Goal: Contribute content: Add original content to the website for others to see

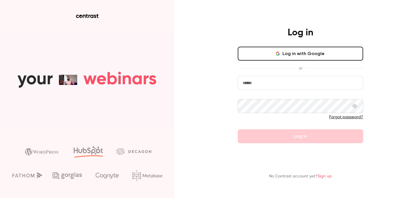
type input "**********"
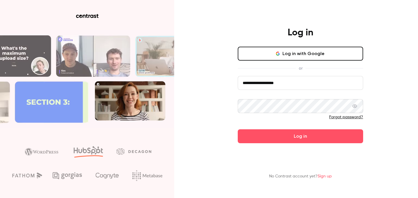
click at [273, 137] on button "Log in" at bounding box center [300, 136] width 125 height 14
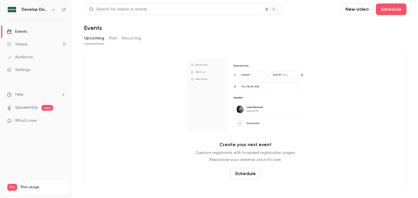
click at [30, 45] on link "Videos 11" at bounding box center [36, 44] width 73 height 13
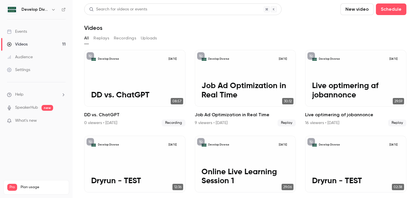
click at [340, 11] on button "New video" at bounding box center [356, 9] width 33 height 12
click at [300, 23] on div "Record" at bounding box center [318, 25] width 44 height 6
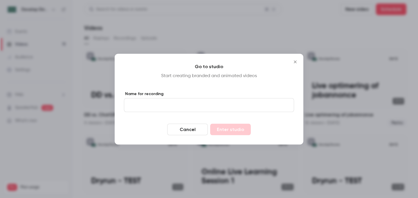
click at [200, 110] on input "Name for recording" at bounding box center [209, 105] width 170 height 14
type input "**********"
click at [239, 131] on button "Enter studio" at bounding box center [230, 130] width 41 height 12
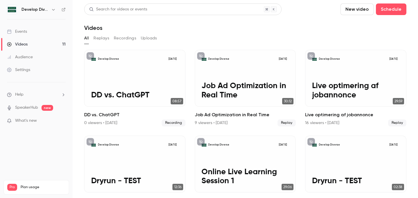
click at [31, 121] on span "What's new" at bounding box center [26, 121] width 22 height 6
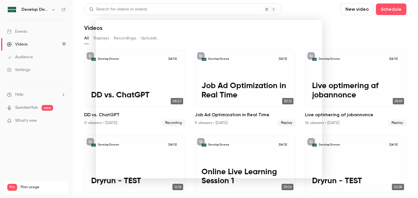
click at [70, 46] on div at bounding box center [209, 99] width 418 height 198
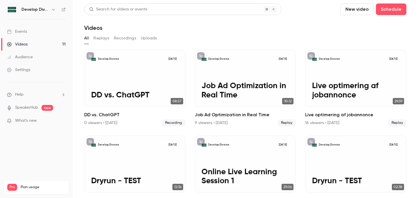
click at [31, 34] on link "Events" at bounding box center [36, 31] width 73 height 13
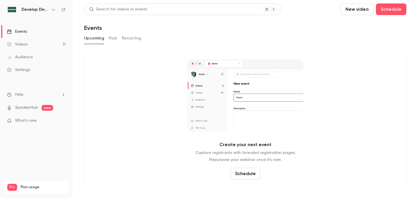
click at [24, 45] on div "Videos" at bounding box center [17, 45] width 21 height 6
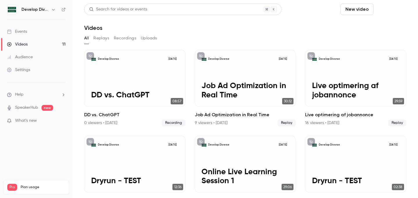
click at [376, 13] on button "Schedule" at bounding box center [391, 9] width 30 height 12
click at [300, 8] on div at bounding box center [209, 99] width 418 height 198
click at [340, 8] on button "New video" at bounding box center [356, 9] width 33 height 12
click at [302, 28] on li "Record" at bounding box center [313, 25] width 63 height 15
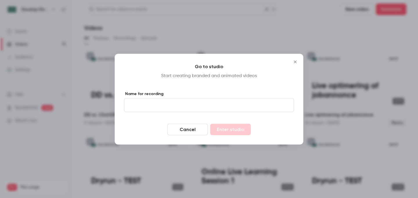
click at [293, 59] on button "Close" at bounding box center [295, 62] width 12 height 12
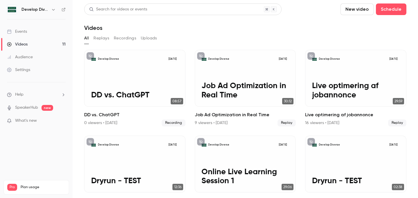
click at [118, 40] on button "Recordings" at bounding box center [125, 38] width 22 height 9
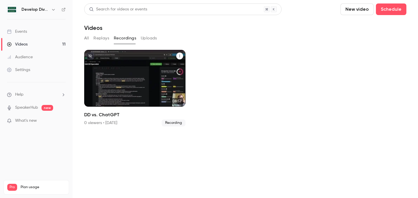
click at [180, 56] on icon "DD vs. ChatGPT" at bounding box center [179, 55] width 3 height 3
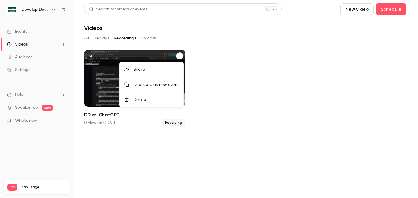
click at [93, 37] on div at bounding box center [209, 99] width 418 height 198
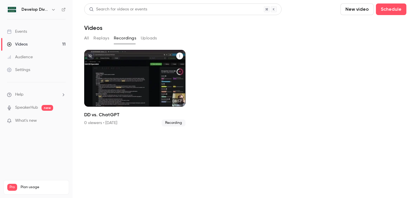
click at [28, 34] on link "Events" at bounding box center [36, 31] width 73 height 13
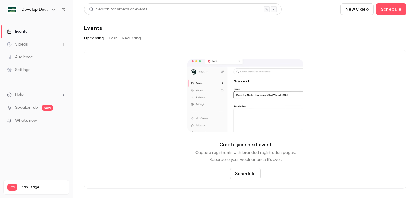
click at [28, 45] on link "Videos 11" at bounding box center [36, 44] width 73 height 13
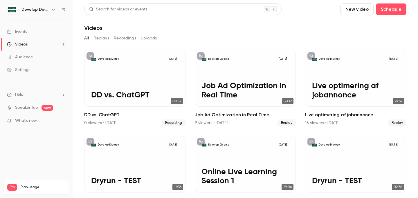
click at [340, 10] on button "New video" at bounding box center [356, 9] width 33 height 12
click at [297, 27] on div "Record" at bounding box center [318, 25] width 44 height 6
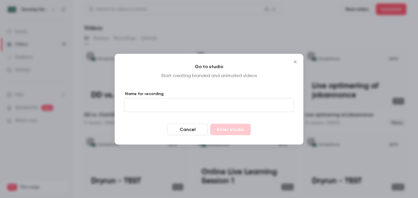
click at [219, 103] on input "Name for recording" at bounding box center [209, 105] width 170 height 14
type input "**********"
click at [235, 127] on button "Enter studio" at bounding box center [230, 130] width 41 height 12
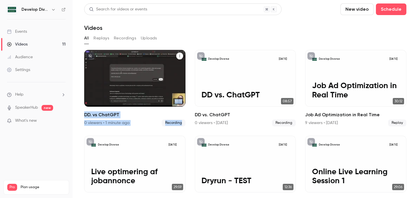
click at [179, 58] on button "DD. vs ChatGPT" at bounding box center [179, 56] width 7 height 7
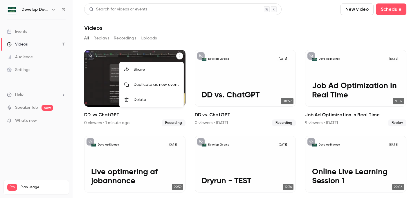
click at [193, 43] on div at bounding box center [209, 99] width 418 height 198
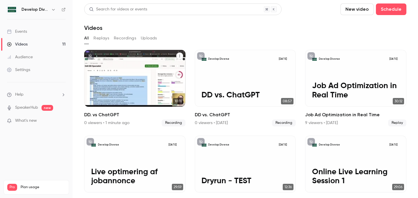
click at [127, 78] on div "Develop Diverse [DATE] DD. vs ChatGPT" at bounding box center [134, 78] width 101 height 57
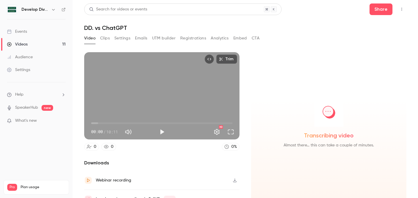
click at [322, 79] on div "Transcribing video Almost there… this can take a couple of minutes." at bounding box center [328, 130] width 155 height 156
